Goal: Information Seeking & Learning: Learn about a topic

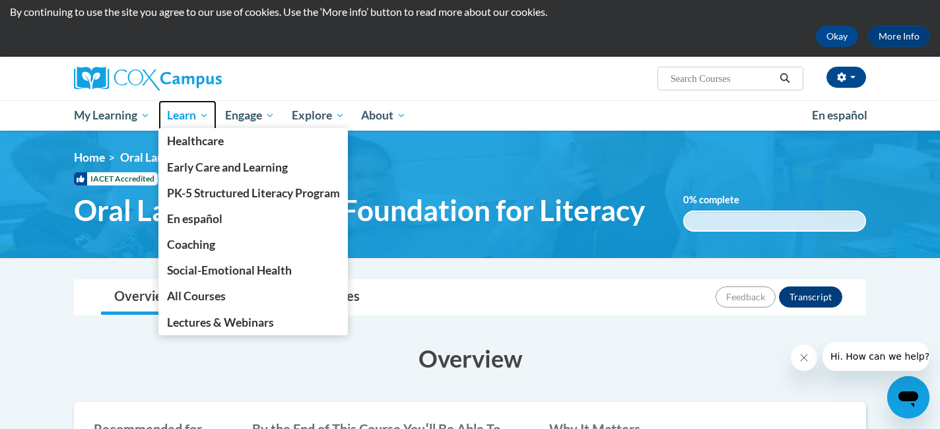
click at [178, 112] on span "Learn" at bounding box center [188, 116] width 42 height 16
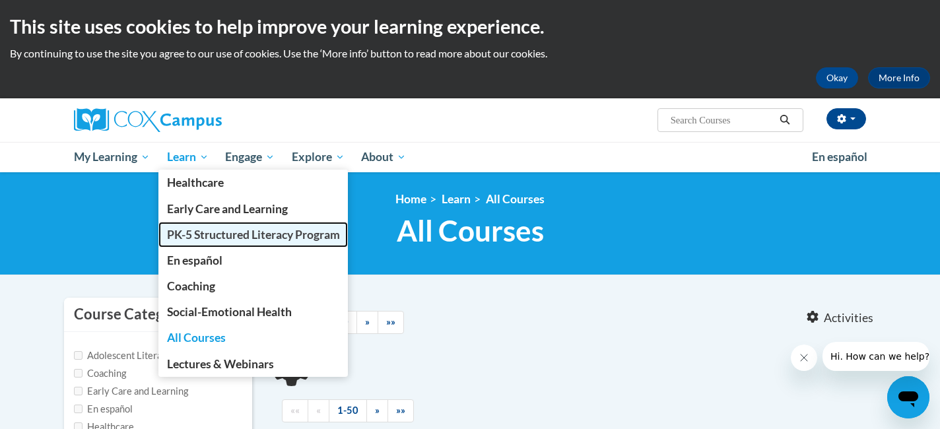
click at [200, 236] on span "PK-5 Structured Literacy Program" at bounding box center [253, 235] width 173 height 14
